Goal: Information Seeking & Learning: Learn about a topic

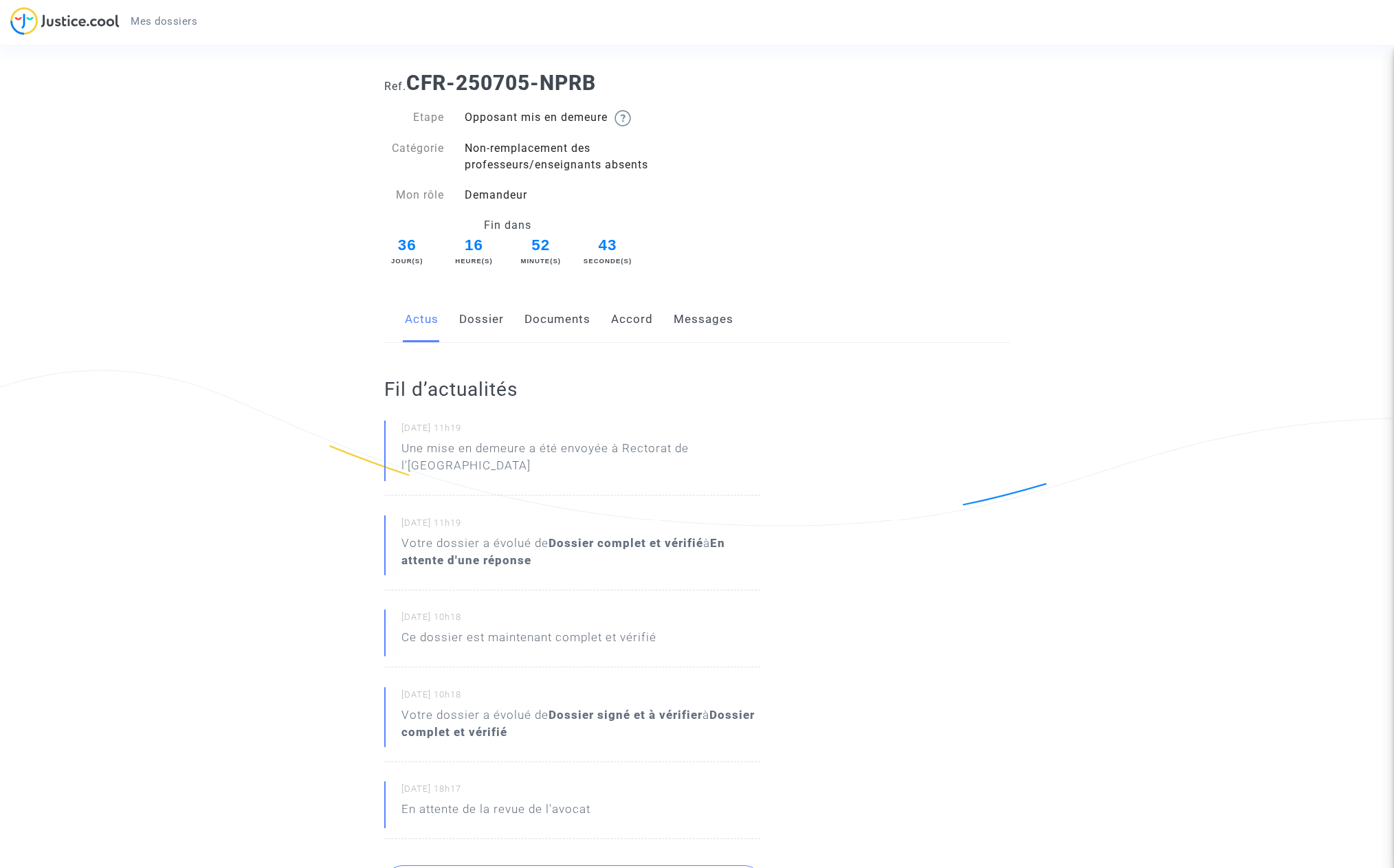
click at [621, 318] on link "Accord" at bounding box center [632, 320] width 42 height 45
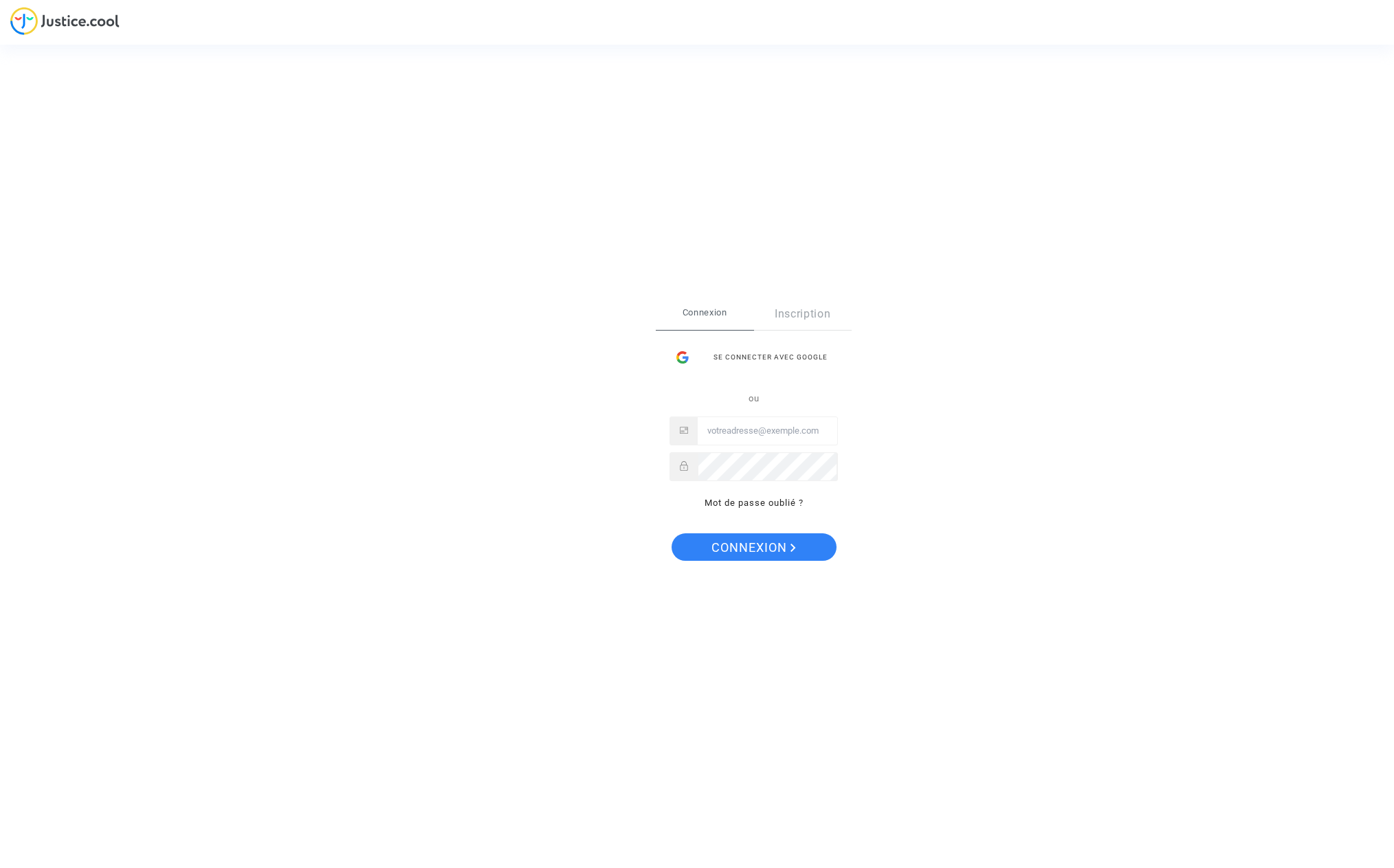
type input "sylvie.guitton@hotmail.com"
click at [775, 548] on span "Connexion" at bounding box center [753, 548] width 85 height 29
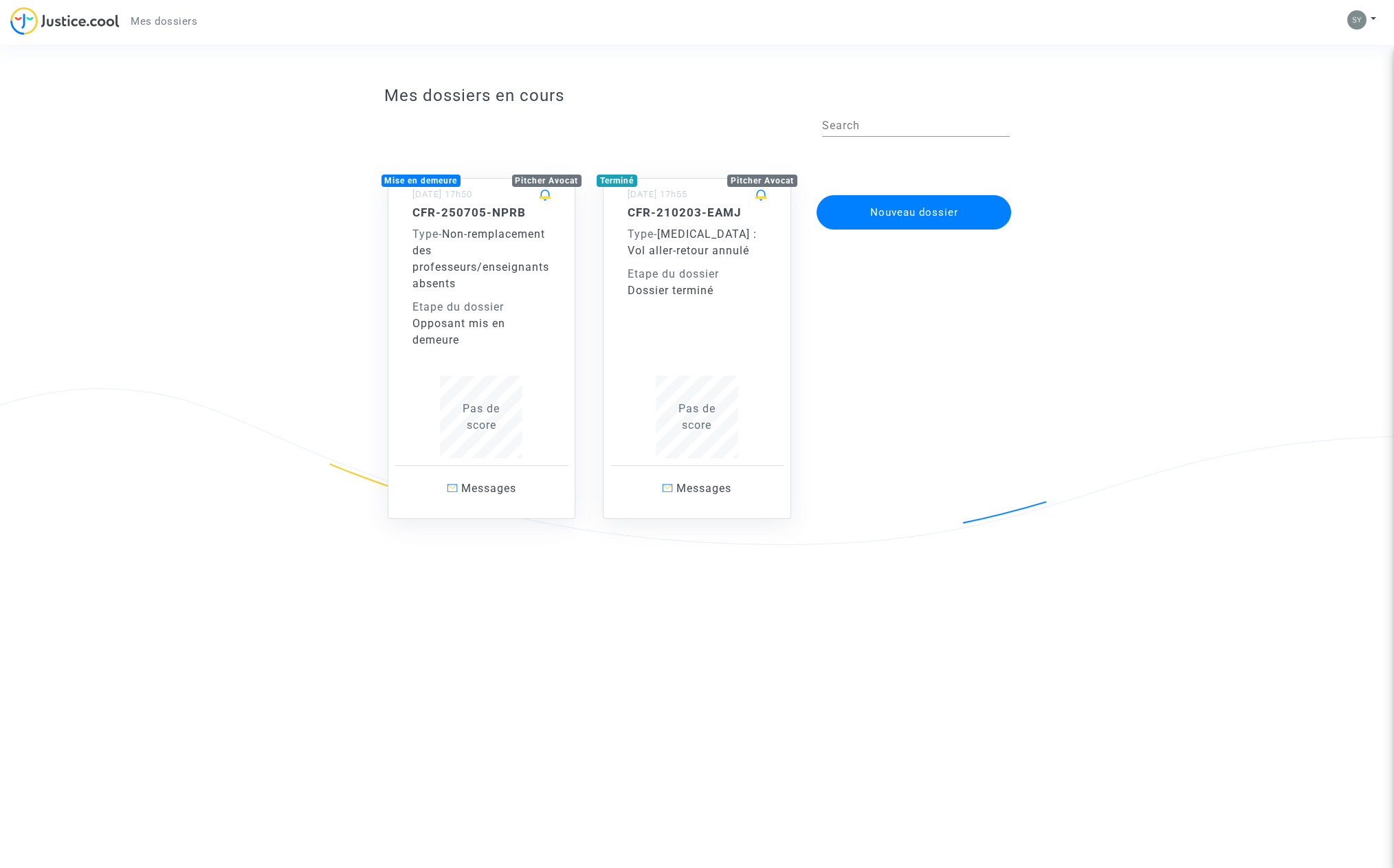
click at [462, 247] on span "Non-remplacement des professeurs/enseignants absents" at bounding box center [480, 258] width 137 height 63
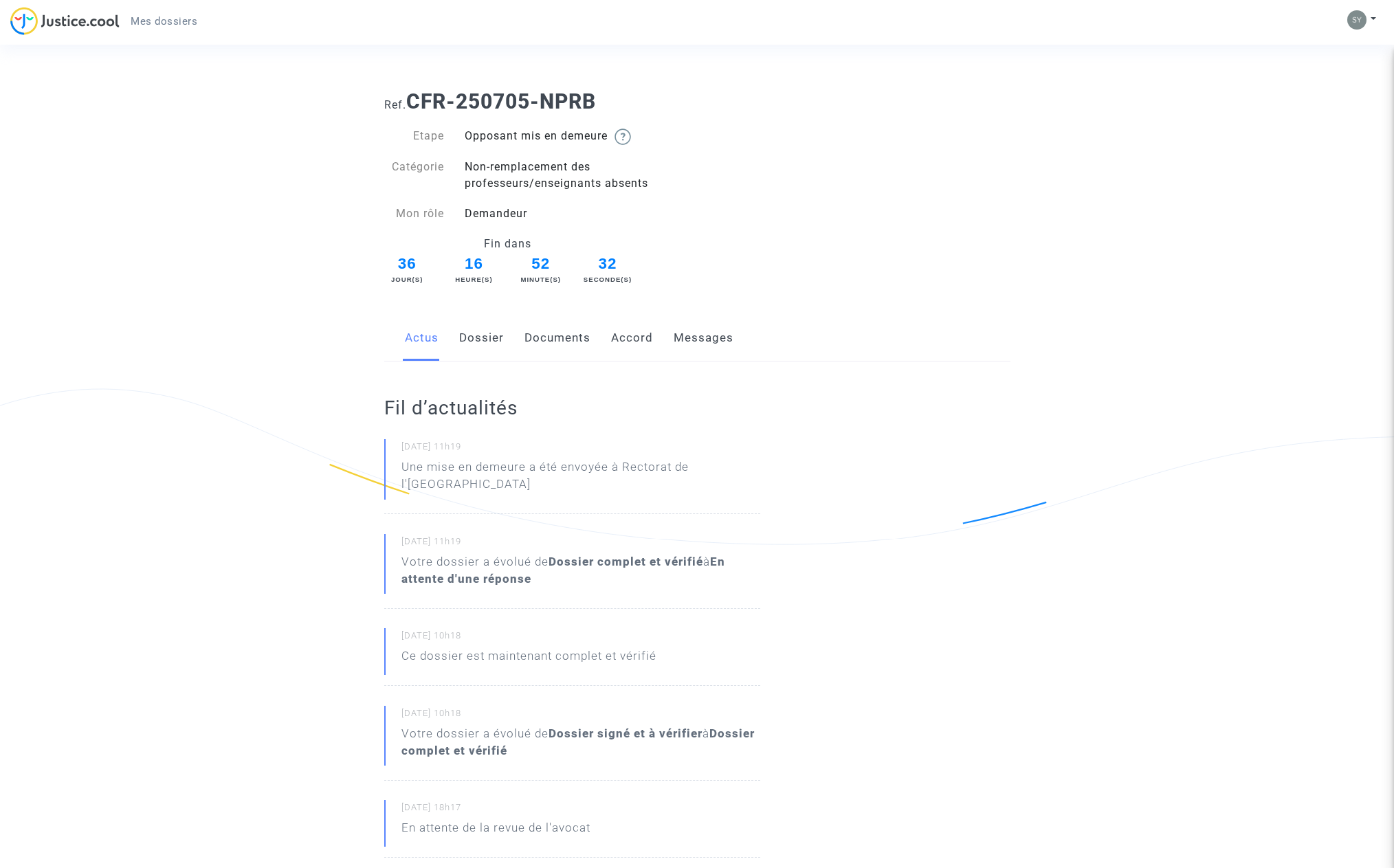
click at [633, 341] on link "Accord" at bounding box center [632, 338] width 42 height 45
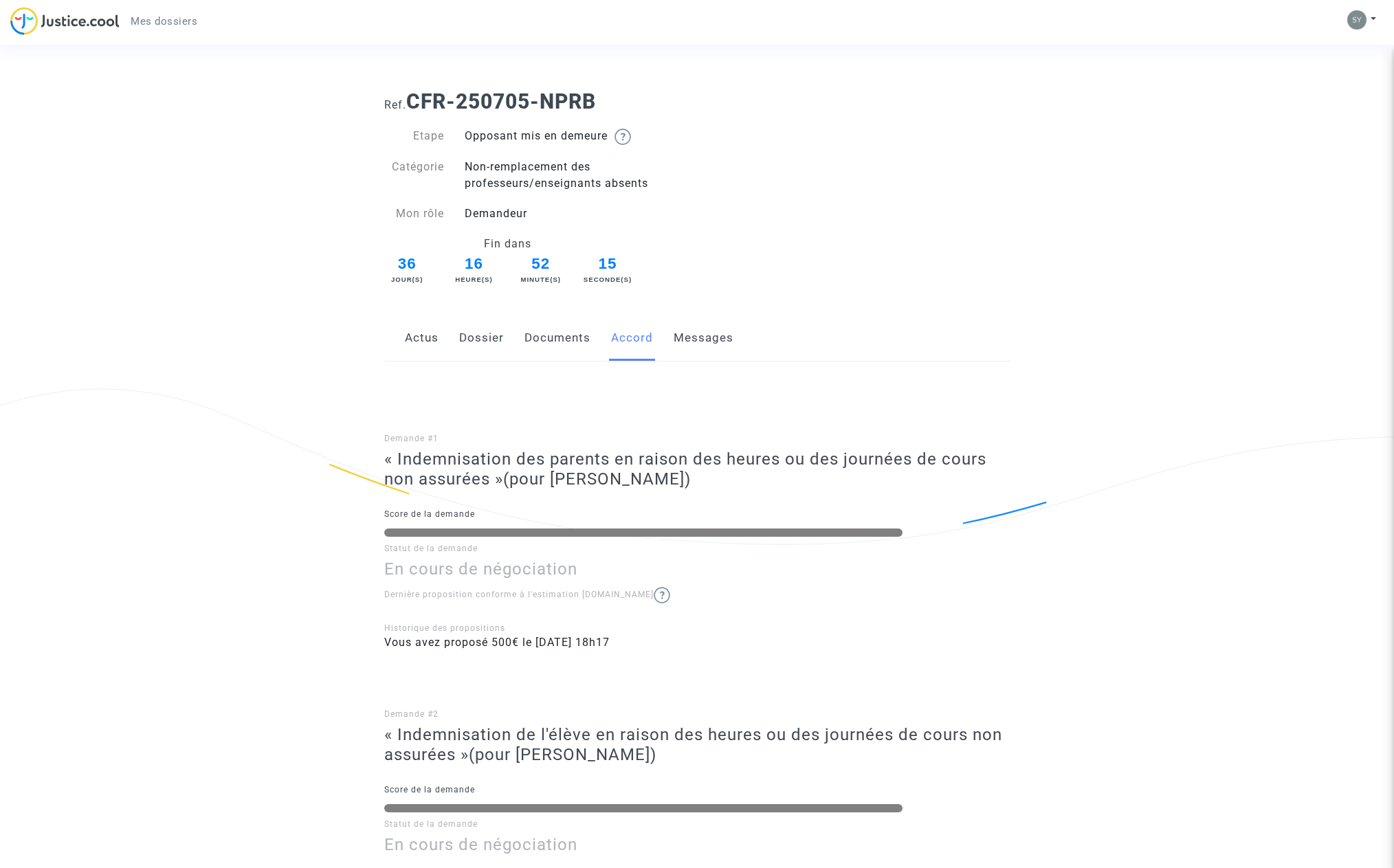
click at [553, 341] on link "Documents" at bounding box center [557, 338] width 66 height 45
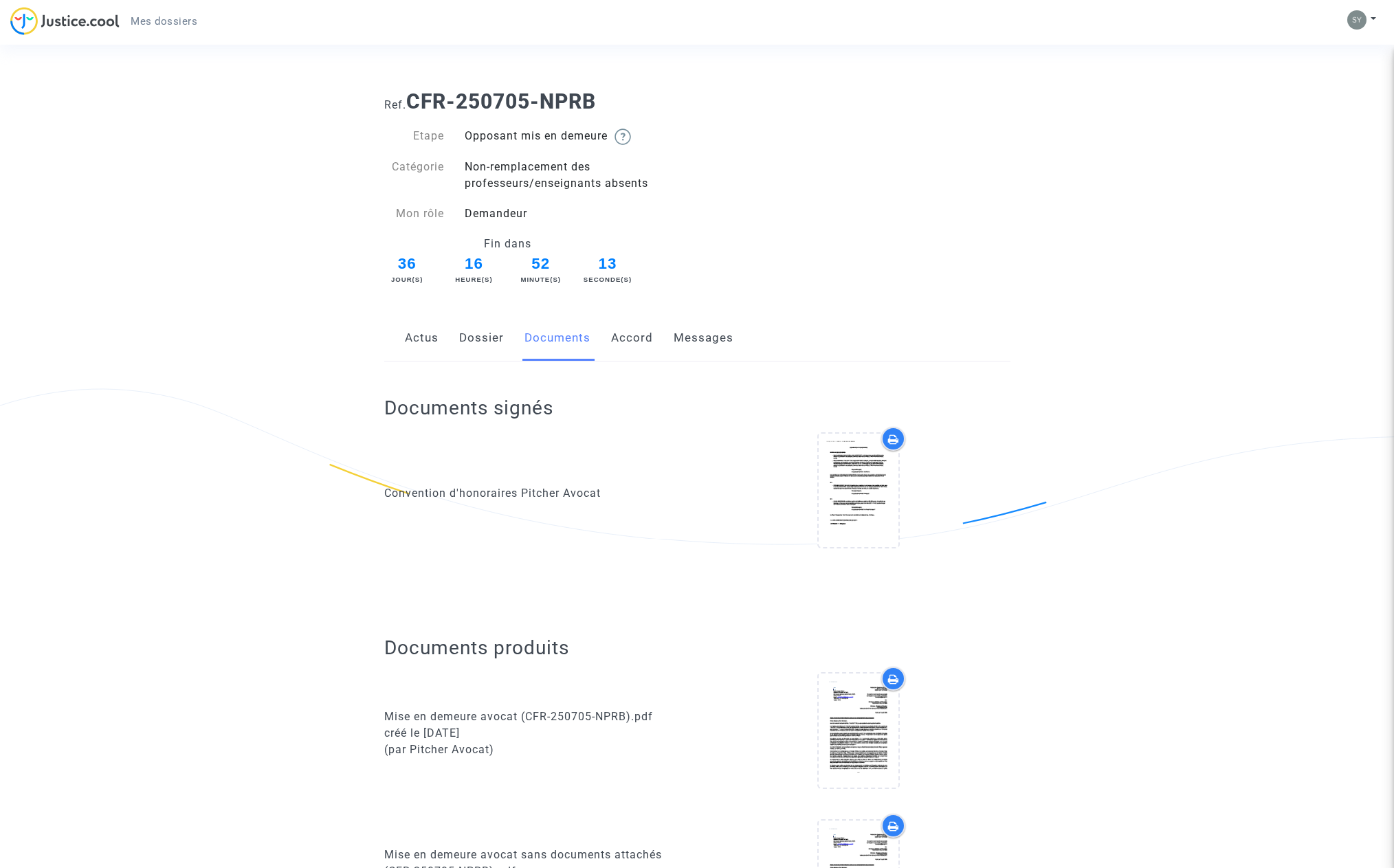
click at [477, 336] on link "Dossier" at bounding box center [481, 338] width 45 height 45
